Goal: Communication & Community: Share content

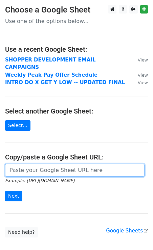
click at [19, 164] on input "url" at bounding box center [74, 170] width 139 height 13
paste input "https://docs.google.com/spreadsheets/d/1zAhzHsM47XH7rEMpX1KN0JdEjOifuNgJT0iRptO…"
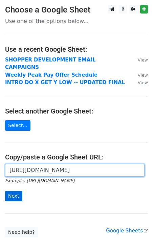
type input "https://docs.google.com/spreadsheets/d/1zAhzHsM47XH7rEMpX1KN0JdEjOifuNgJT0iRptO…"
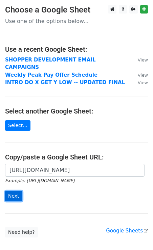
scroll to position [0, 0]
click at [12, 191] on input "Next" at bounding box center [13, 196] width 17 height 10
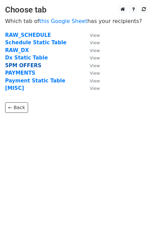
click at [23, 67] on strong "5PM OFFERS" at bounding box center [23, 66] width 36 height 6
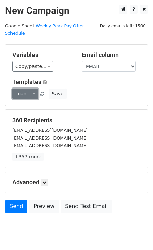
click at [32, 89] on link "Load..." at bounding box center [25, 94] width 26 height 10
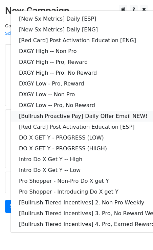
click at [82, 111] on link "[Bullrush Proactive Pay] Daily Offer Email NEW!" at bounding box center [97, 116] width 173 height 11
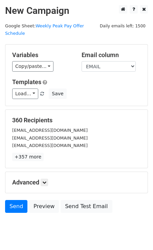
scroll to position [13, 0]
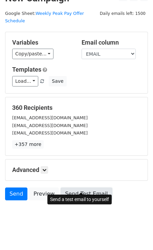
click at [72, 188] on link "Send Test Email" at bounding box center [85, 194] width 51 height 13
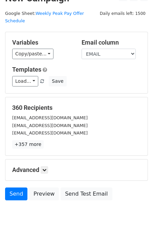
click at [46, 166] on div "Advanced Tracking Track Opens UTM Codes Track Clicks Filters Only include sprea…" at bounding box center [76, 169] width 142 height 21
click at [46, 168] on icon at bounding box center [44, 170] width 4 height 4
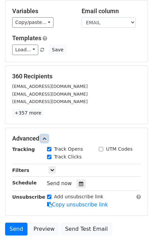
scroll to position [78, 0]
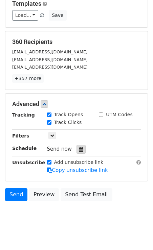
click at [79, 147] on icon at bounding box center [81, 149] width 4 height 5
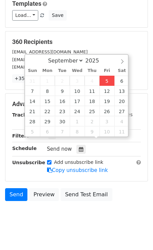
type input "2025-09-05 12:48"
type input "48"
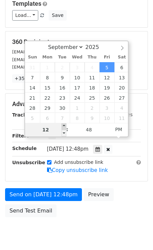
type input "2025-09-05 13:48"
type input "01"
click at [64, 125] on span at bounding box center [63, 126] width 5 height 7
type input "2025-09-05 14:48"
type input "02"
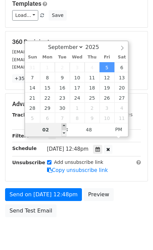
click at [64, 125] on span at bounding box center [63, 126] width 5 height 7
type input "2025-09-05 15:48"
type input "03"
click at [64, 125] on span at bounding box center [63, 126] width 5 height 7
type input "2025-09-05 16:48"
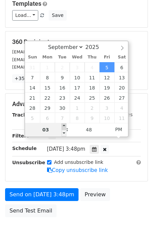
type input "04"
click at [64, 125] on div "September October November December 2025 Sun Mon Tue Wed Thu Fri Sat 31 1 2 3 4…" at bounding box center [76, 89] width 104 height 97
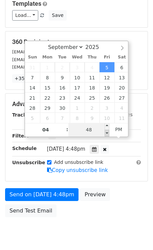
type input "2025-09-05 16:43"
type input "43"
click at [109, 133] on span at bounding box center [106, 133] width 5 height 7
type input "2025-09-05 16:38"
type input "38"
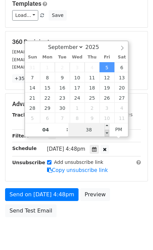
click at [109, 133] on span at bounding box center [106, 133] width 5 height 7
type input "2025-09-05 16:33"
type input "33"
click at [109, 133] on span at bounding box center [106, 133] width 5 height 7
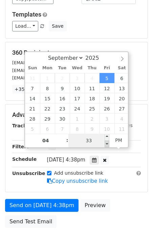
click at [109, 134] on div "04 : 33 PM" at bounding box center [76, 141] width 103 height 14
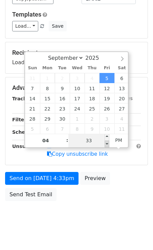
type input "2025-09-05 16:28"
type input "28"
click at [107, 144] on span at bounding box center [106, 144] width 5 height 7
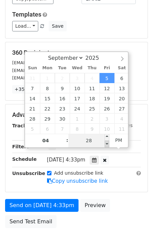
type input "2025-09-05 16:23"
type input "23"
click at [107, 144] on span at bounding box center [106, 144] width 5 height 7
type input "2025-09-05 16:18"
type input "18"
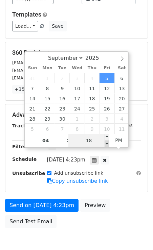
click at [107, 144] on span at bounding box center [106, 144] width 5 height 7
type input "2025-09-05 16:13"
type input "13"
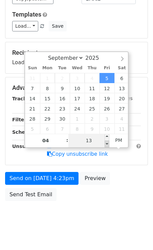
click at [107, 144] on span at bounding box center [106, 144] width 5 height 7
type input "2025-09-05 16:08"
type input "08"
click at [107, 144] on span at bounding box center [106, 144] width 5 height 7
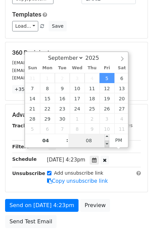
type input "2025-09-05 16:03"
type input "03"
click at [107, 144] on span at bounding box center [106, 144] width 5 height 7
type input "2025-09-05 15:58"
type input "03"
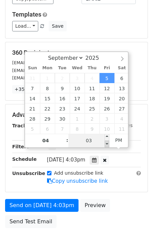
type input "58"
click at [107, 144] on span at bounding box center [106, 144] width 5 height 7
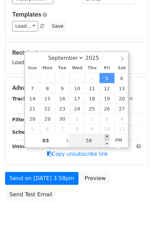
type input "2025-09-05 16:00"
type input "04"
type input "00"
click at [107, 136] on span at bounding box center [106, 137] width 5 height 7
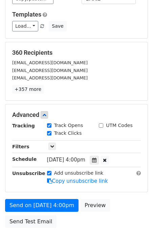
click at [80, 227] on body "New Campaign Daily emails left: 1500 Google Sheet: Weekly Peak Pay Offer Schedu…" at bounding box center [76, 97] width 153 height 321
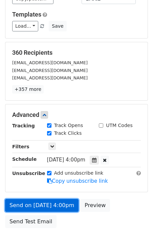
click at [33, 199] on link "Send on Sep 5 at 4:00pm" at bounding box center [41, 205] width 73 height 13
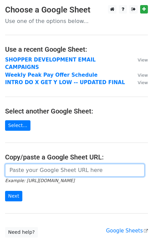
click at [15, 164] on input "url" at bounding box center [74, 170] width 139 height 13
paste input "https://docs.google.com/spreadsheets/d/1pfamqC0sqb6_oCOwbz5jLTMgVqFvBP-oxXFgbBI…"
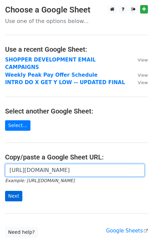
type input "https://docs.google.com/spreadsheets/d/1pfamqC0sqb6_oCOwbz5jLTMgVqFvBP-oxXFgbBI…"
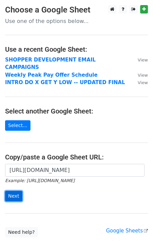
scroll to position [0, 0]
click at [18, 191] on input "Next" at bounding box center [13, 196] width 17 height 10
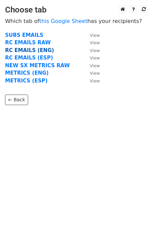
click at [19, 50] on strong "RC EMAILS (ENG)" at bounding box center [29, 50] width 49 height 6
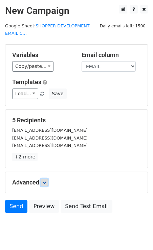
click at [46, 182] on icon at bounding box center [44, 182] width 4 height 4
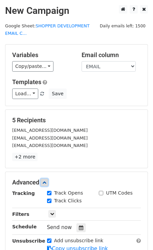
scroll to position [86, 0]
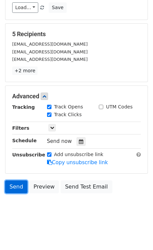
click at [17, 182] on link "Send" at bounding box center [16, 186] width 22 height 13
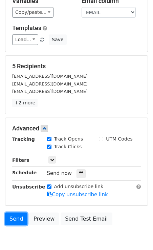
scroll to position [43, 0]
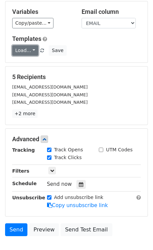
click at [28, 49] on link "Load..." at bounding box center [25, 50] width 26 height 10
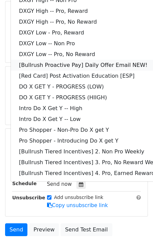
scroll to position [0, 0]
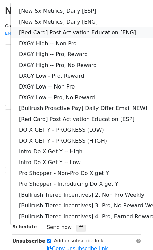
click at [67, 34] on link "[Red Card] Post Activation Education [ENG]" at bounding box center [97, 32] width 173 height 11
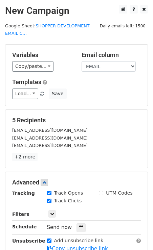
click at [91, 103] on div "Variables Copy/paste... {{DASHER_ID}} {{FIRST_NAME}} {{EMAIL}} {{PHONE_NUMBER}}…" at bounding box center [76, 75] width 142 height 61
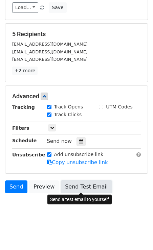
click at [75, 185] on link "Send Test Email" at bounding box center [85, 186] width 51 height 13
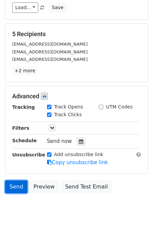
click at [17, 182] on link "Send" at bounding box center [16, 186] width 22 height 13
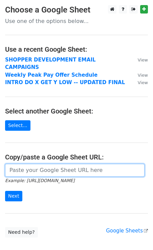
click at [23, 164] on input "url" at bounding box center [74, 170] width 139 height 13
paste input "[URL][DOMAIN_NAME]"
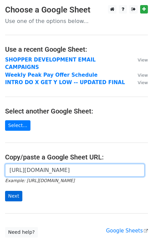
type input "[URL][DOMAIN_NAME]"
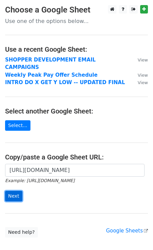
scroll to position [0, 0]
click at [16, 191] on input "Next" at bounding box center [13, 196] width 17 height 10
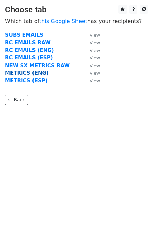
click at [30, 74] on strong "METRICS (ENG)" at bounding box center [27, 73] width 44 height 6
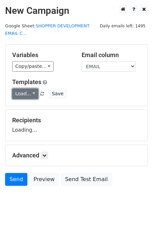
click at [26, 93] on link "Load..." at bounding box center [25, 94] width 26 height 10
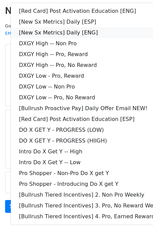
click at [74, 33] on link "[New Sx Metrics] Daily [ENG]" at bounding box center [97, 32] width 173 height 11
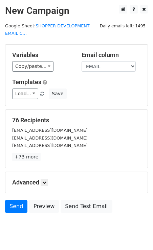
click at [83, 136] on div "[EMAIL_ADDRESS][DOMAIN_NAME]" at bounding box center [76, 138] width 139 height 8
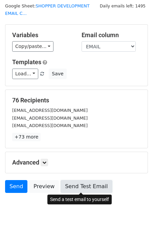
click at [84, 183] on link "Send Test Email" at bounding box center [85, 186] width 51 height 13
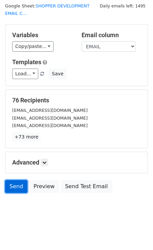
click at [16, 183] on link "Send" at bounding box center [16, 186] width 22 height 13
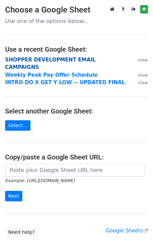
click at [22, 59] on strong "SHOPPER DEVELOPMENT EMAIL CAMPAIGNS" at bounding box center [50, 64] width 91 height 14
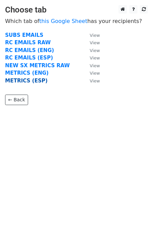
click at [26, 81] on strong "METRICS (ESP)" at bounding box center [26, 81] width 43 height 6
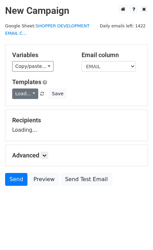
click at [28, 91] on link "Load..." at bounding box center [25, 94] width 26 height 10
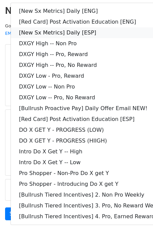
click at [97, 31] on link "[New Sx Metrics] Daily [ESP]" at bounding box center [97, 32] width 173 height 11
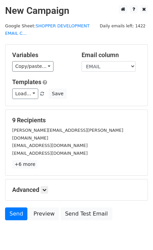
click at [82, 109] on form "Variables Copy/paste... {{DASHER_ID}} {{FIRST_NAME}} {{EMAIL}} {{SNAPSHOT_DATE}…" at bounding box center [76, 134] width 143 height 180
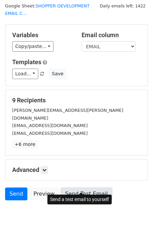
click at [79, 188] on link "Send Test Email" at bounding box center [85, 194] width 51 height 13
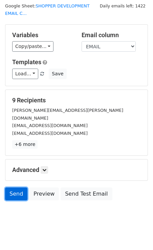
click at [21, 188] on link "Send" at bounding box center [16, 194] width 22 height 13
